Goal: Find contact information: Find contact information

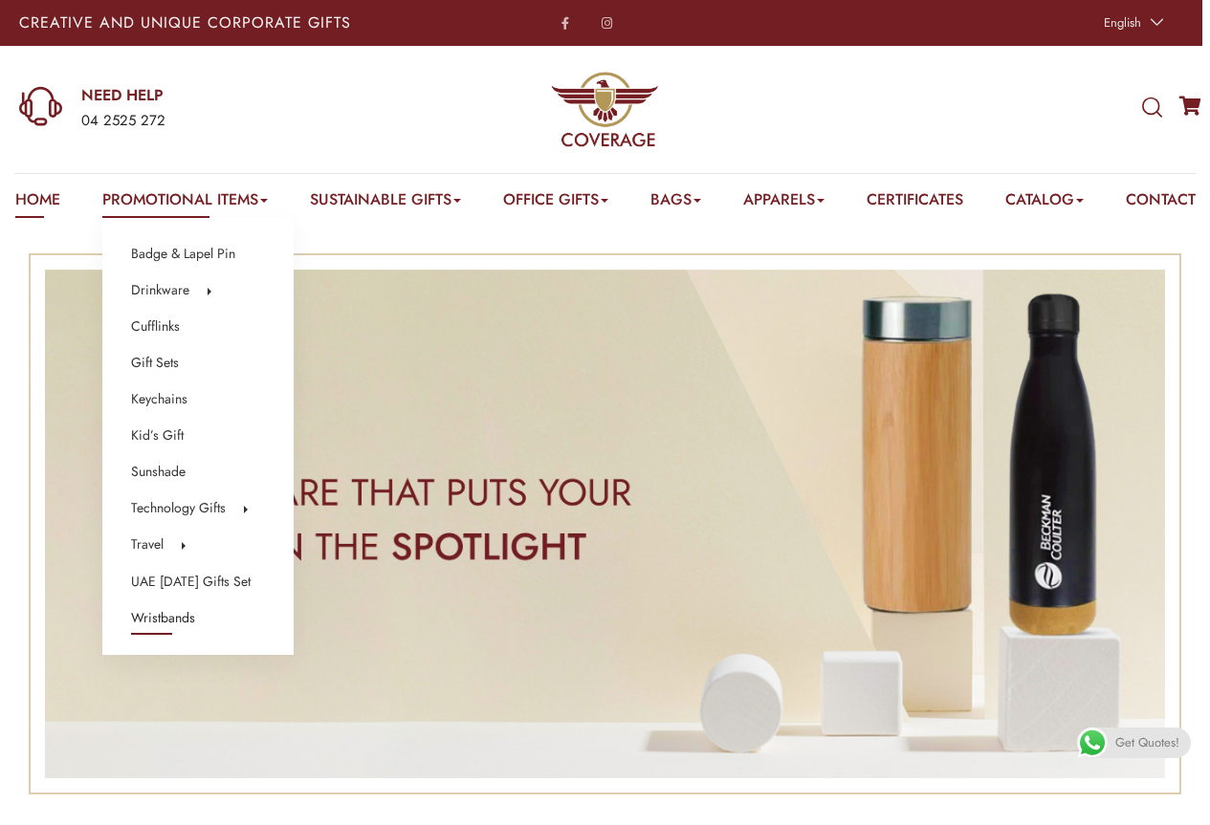
click at [159, 623] on link "Wristbands" at bounding box center [163, 618] width 64 height 25
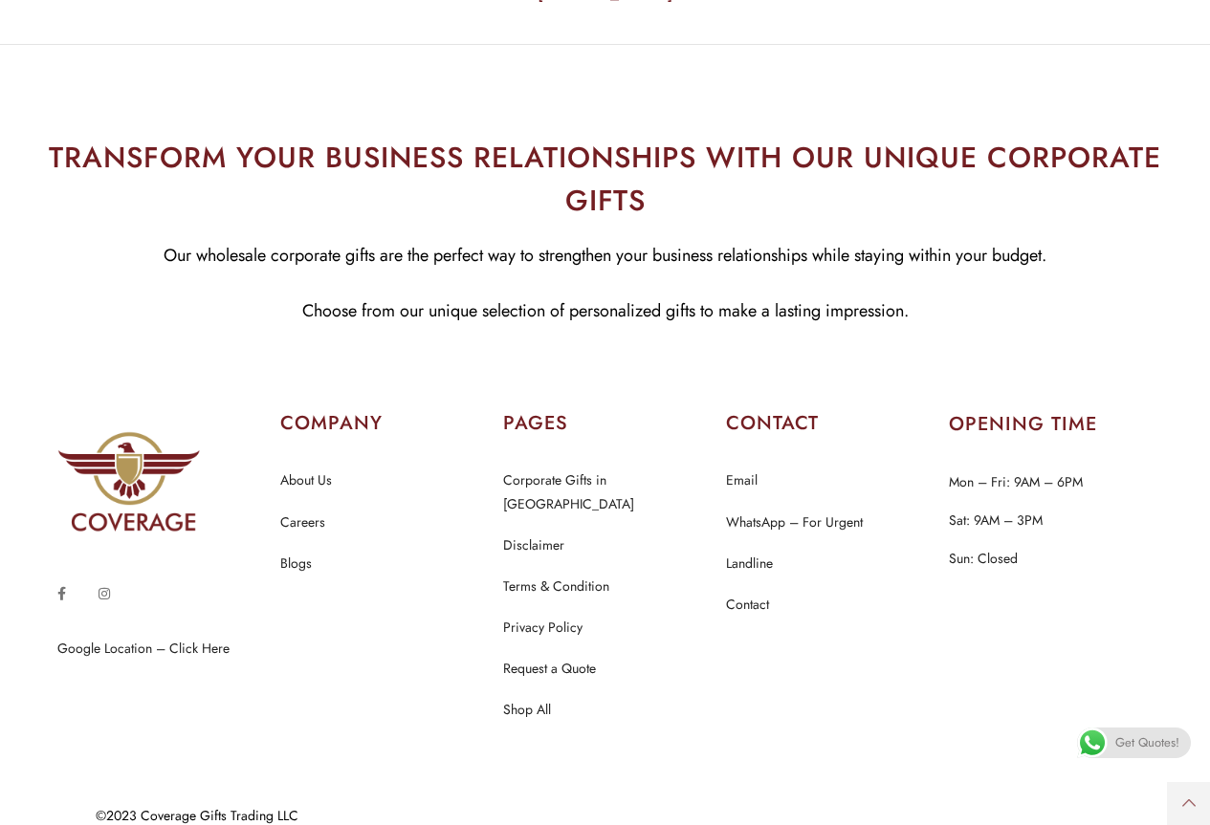
scroll to position [6307, 0]
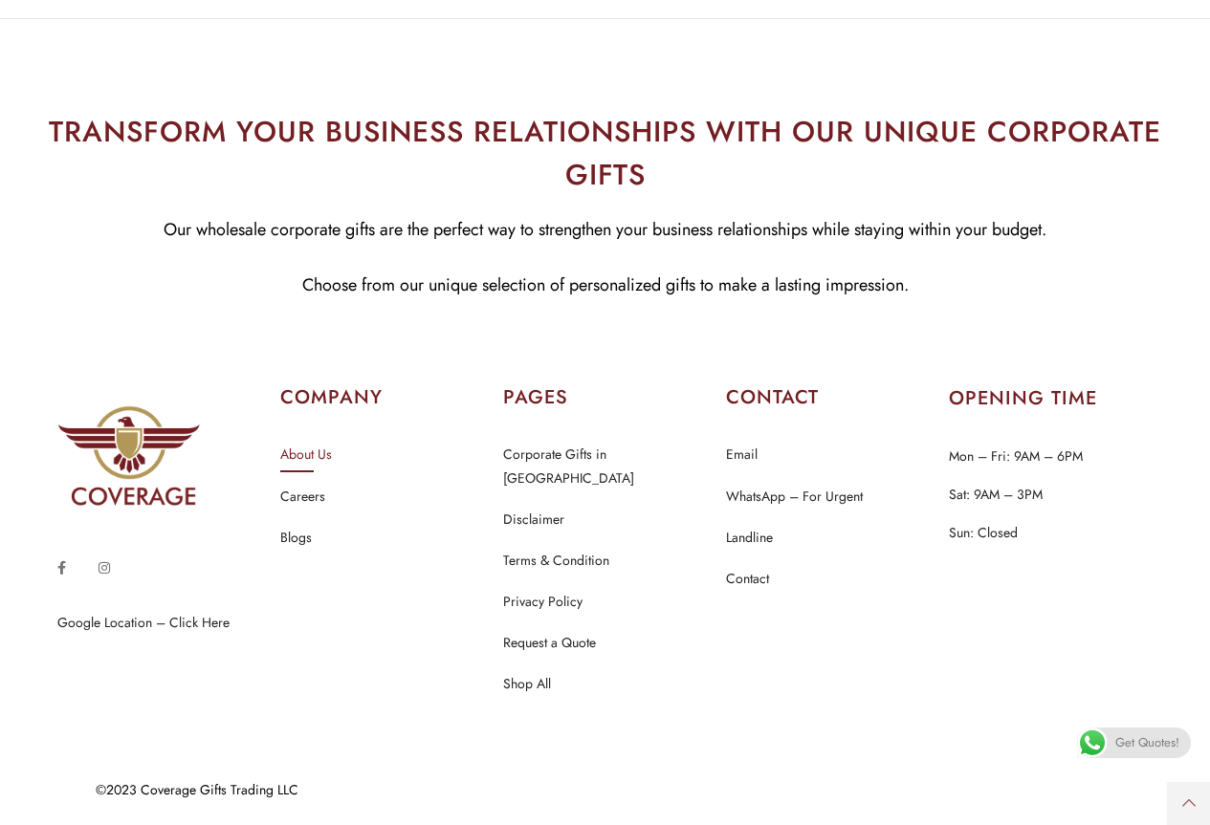
click at [306, 468] on link "About Us" at bounding box center [306, 455] width 52 height 25
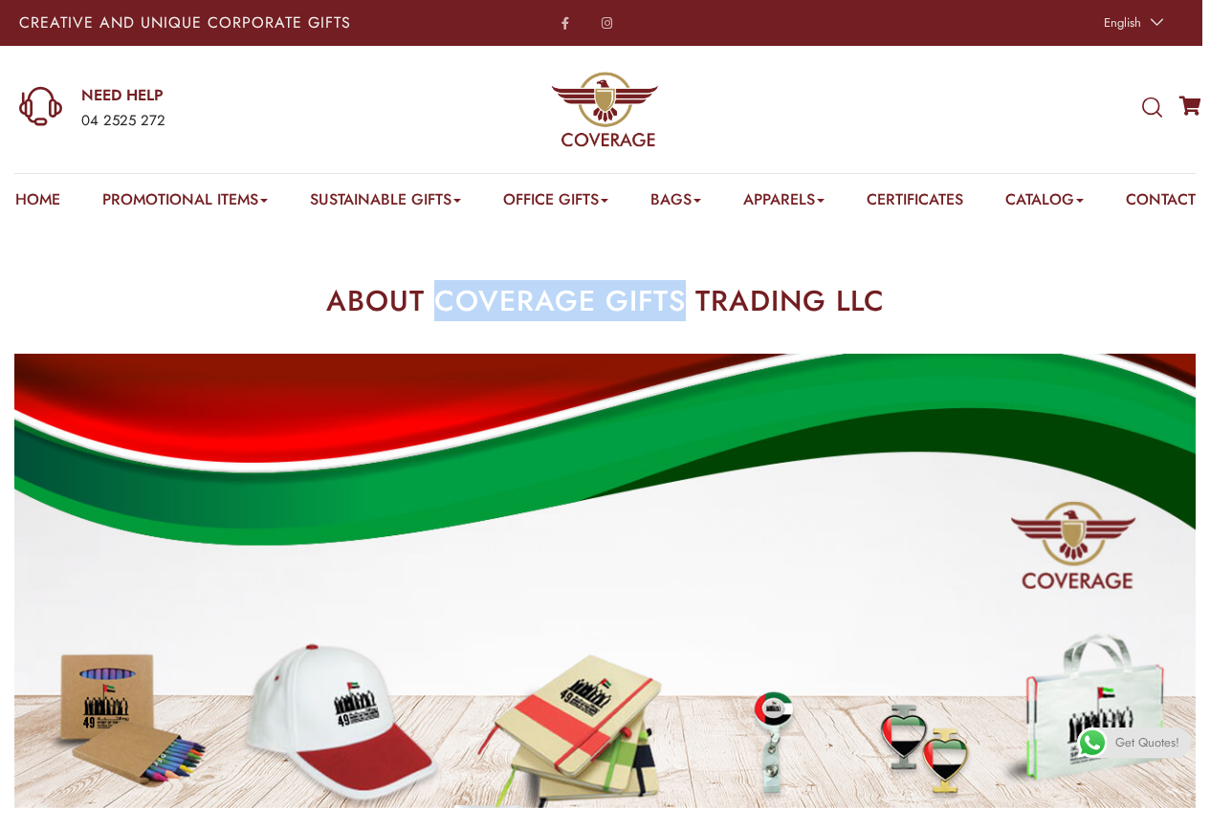
drag, startPoint x: 437, startPoint y: 331, endPoint x: 679, endPoint y: 328, distance: 242.0
click at [679, 316] on h2 "ABOUT COVERAGE GIFTS TRADING LLC" at bounding box center [605, 301] width 1004 height 29
copy h2 "COVERAGE GIFTS"
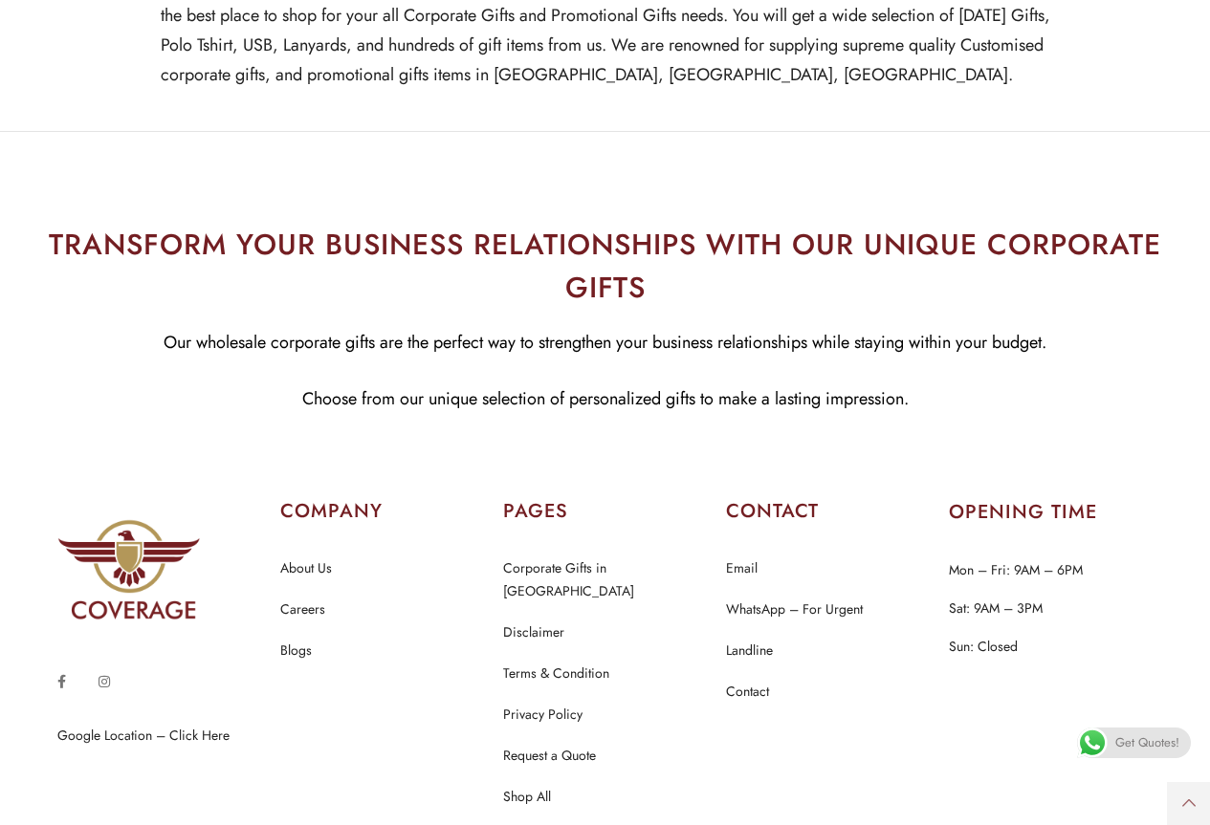
scroll to position [1596, 0]
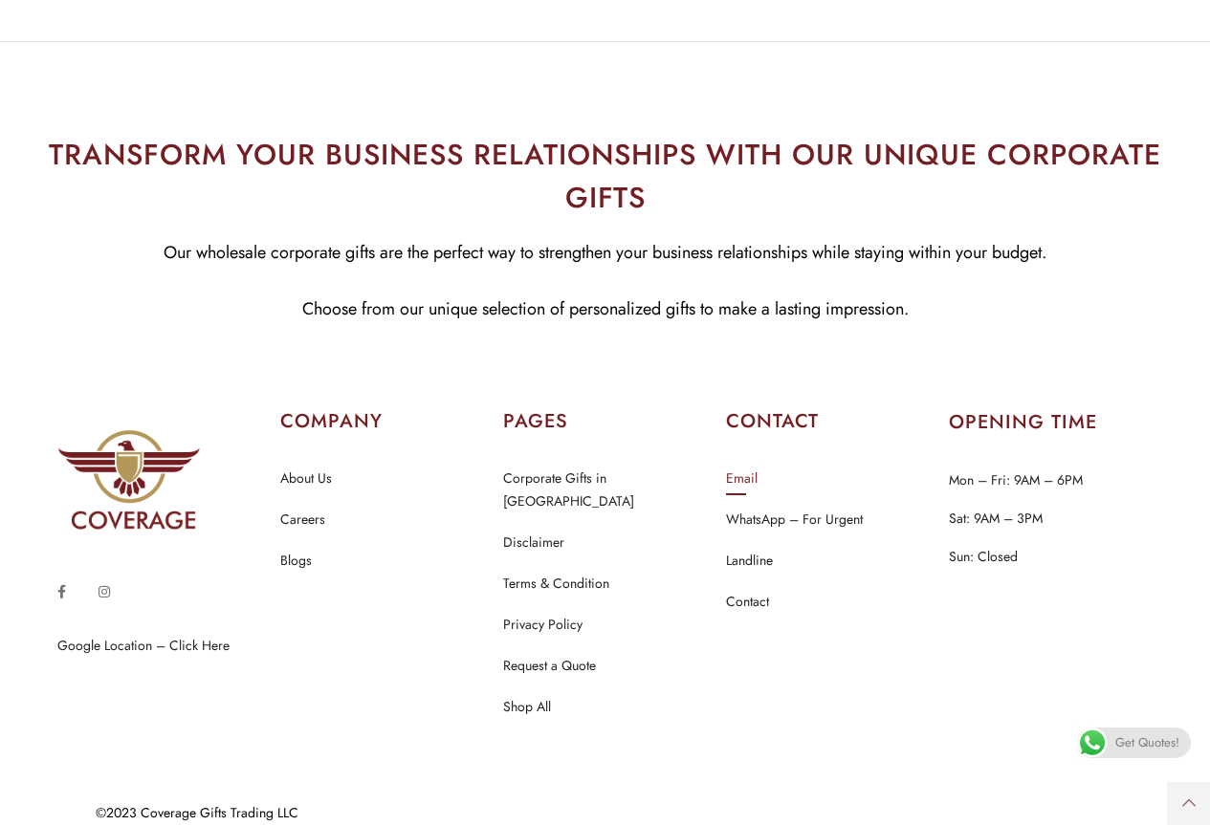
click at [755, 470] on link "Email" at bounding box center [742, 479] width 32 height 25
drag, startPoint x: 416, startPoint y: 99, endPoint x: 411, endPoint y: 82, distance: 16.9
click at [416, 99] on section "TRANSFORM YOUR BUSINESS RELATIONSHIPS WITH OUR UNIQUE CORPORATE GIFTS Our whole…" at bounding box center [605, 196] width 1210 height 310
